Goal: Transaction & Acquisition: Book appointment/travel/reservation

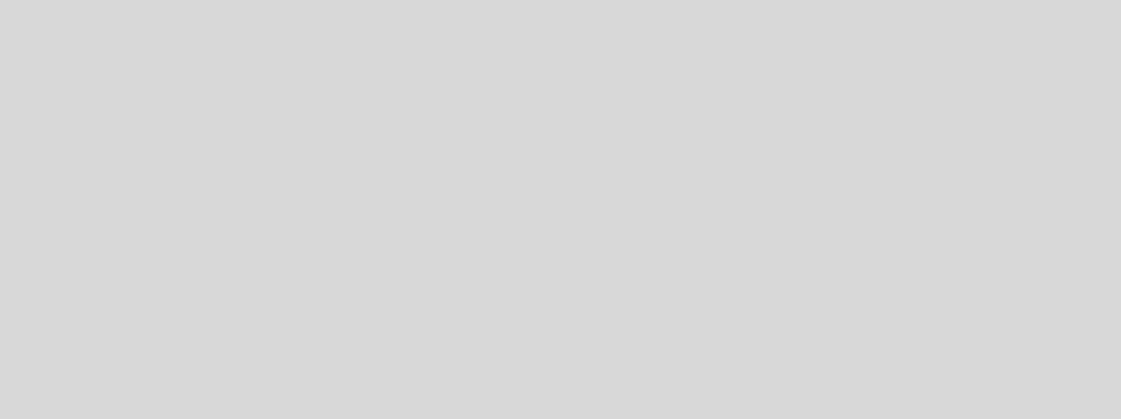
select select "es"
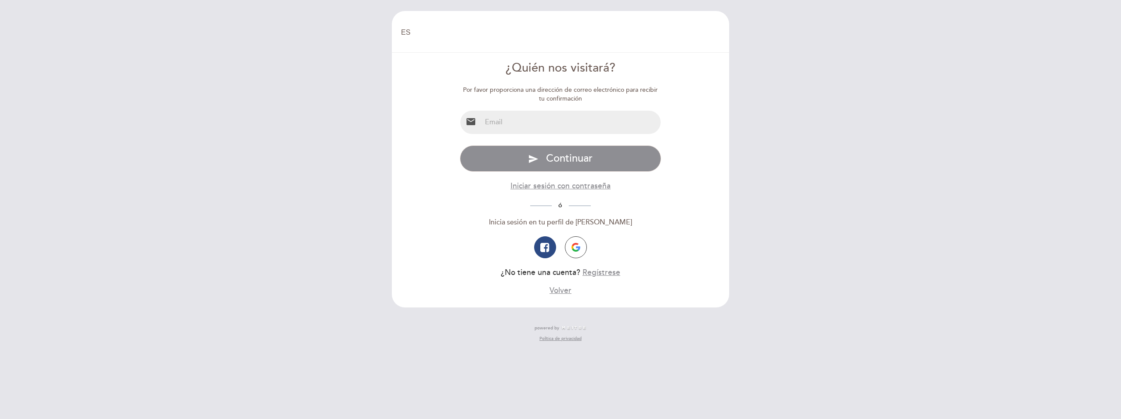
click at [572, 125] on input "email" at bounding box center [571, 122] width 180 height 23
type input "[EMAIL_ADDRESS][DOMAIN_NAME]"
click at [546, 254] on button "button" at bounding box center [545, 247] width 22 height 22
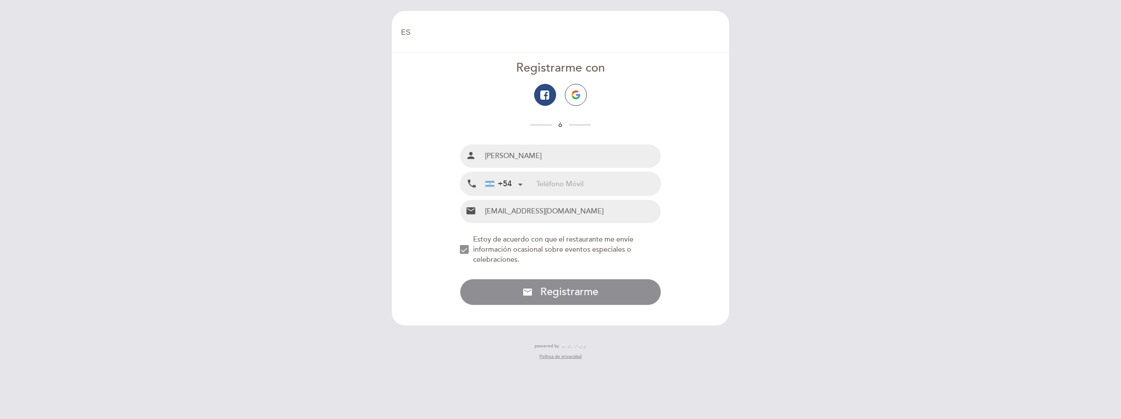
click at [557, 183] on input "tel" at bounding box center [598, 183] width 124 height 23
click at [689, 152] on form "Registrarme con ó Nombre completo person [PERSON_NAME] Teléfono Móvil local_pho…" at bounding box center [560, 182] width 325 height 245
click at [557, 187] on input "tel" at bounding box center [598, 183] width 124 height 23
type input "0111556589831"
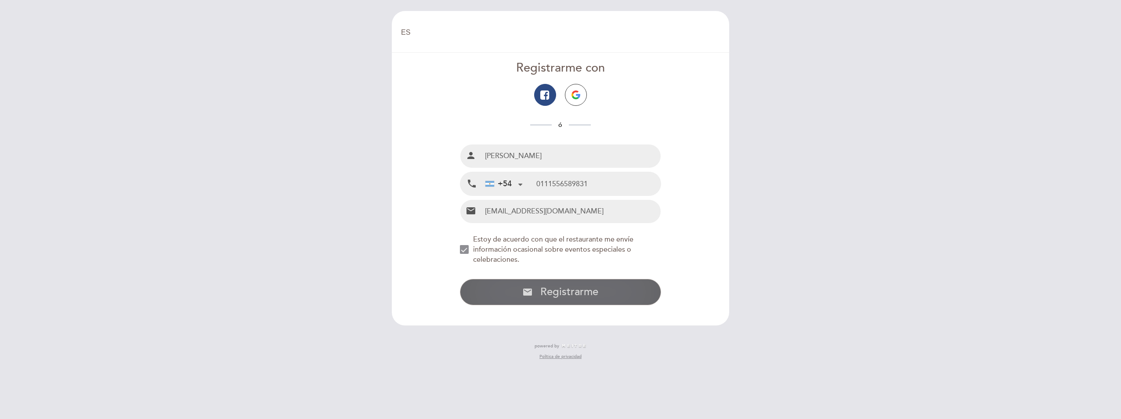
click at [576, 292] on span "Registrarme" at bounding box center [569, 291] width 58 height 13
